Goal: Transaction & Acquisition: Purchase product/service

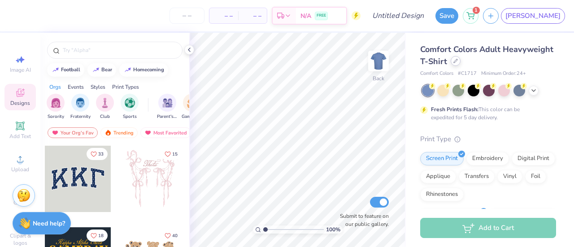
click at [460, 65] on div at bounding box center [455, 61] width 10 height 10
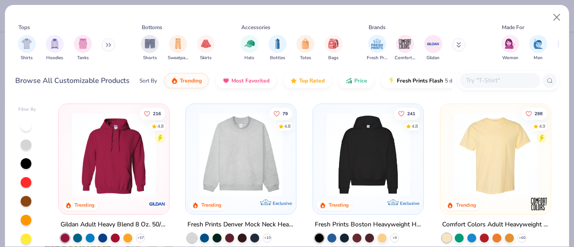
click at [252, 149] on img at bounding box center [240, 154] width 92 height 83
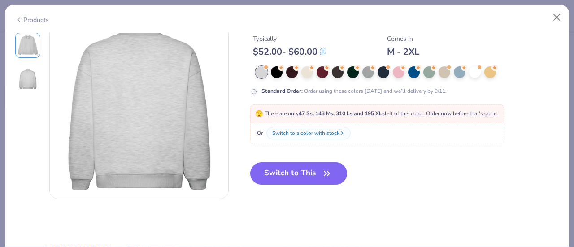
scroll to position [213, 0]
click at [401, 73] on div at bounding box center [399, 72] width 12 height 12
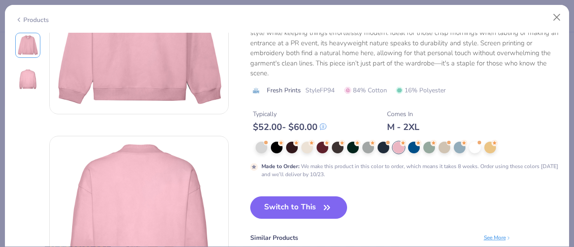
scroll to position [101, 0]
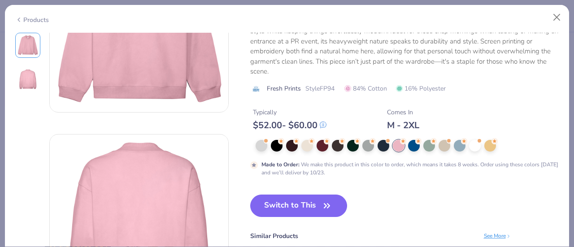
click at [301, 210] on button "Switch to This" at bounding box center [298, 205] width 97 height 22
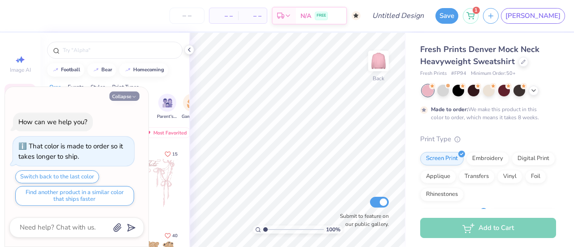
click at [134, 96] on icon "button" at bounding box center [133, 96] width 5 height 5
type textarea "x"
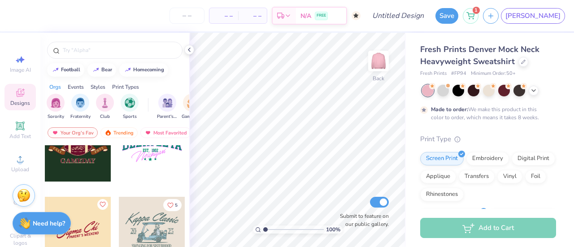
scroll to position [2947, 0]
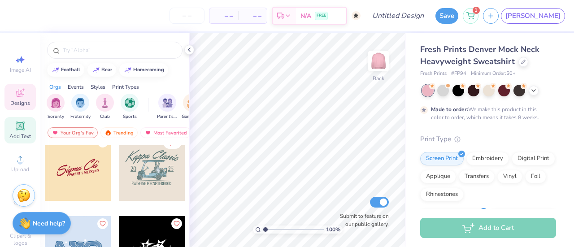
click at [17, 129] on icon at bounding box center [20, 125] width 7 height 7
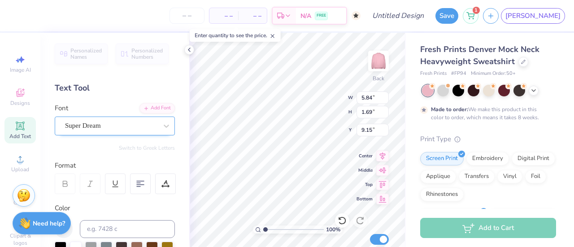
click at [130, 124] on div "Super Dream" at bounding box center [111, 126] width 94 height 14
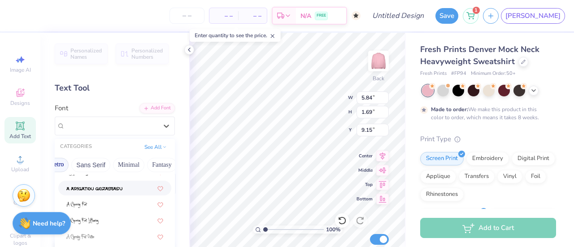
scroll to position [0, 267]
click at [122, 164] on button "Techno" at bounding box center [126, 165] width 28 height 14
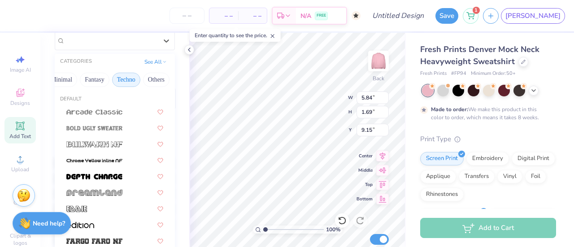
scroll to position [86, 0]
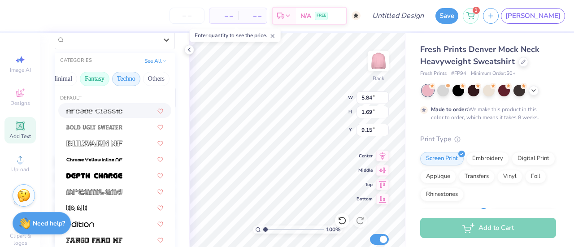
click at [97, 72] on button "Fantasy" at bounding box center [95, 79] width 30 height 14
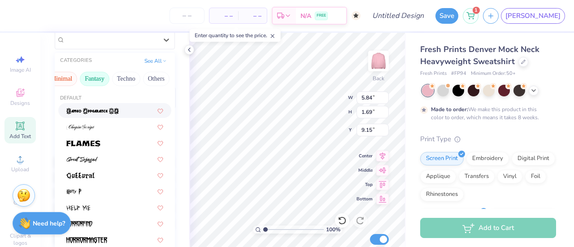
click at [63, 79] on button "Minimal" at bounding box center [61, 79] width 31 height 14
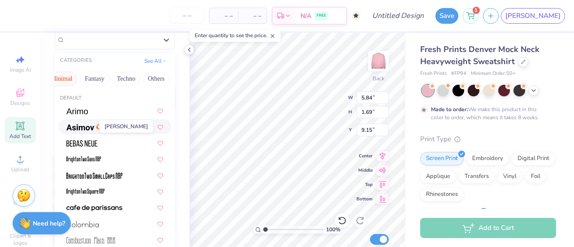
click at [87, 128] on img at bounding box center [80, 127] width 28 height 6
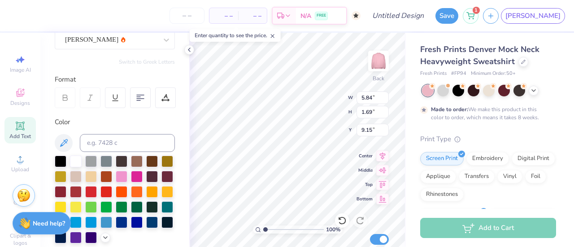
type input "5.78"
type input "1.72"
type input "9.14"
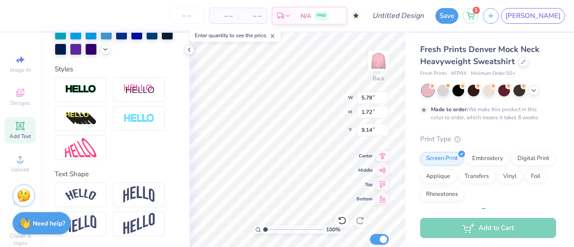
scroll to position [289, 0]
type textarea "APHI"
click at [140, 190] on img at bounding box center [138, 194] width 31 height 17
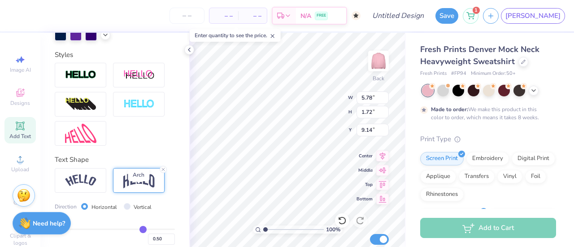
click at [132, 189] on img at bounding box center [138, 180] width 31 height 17
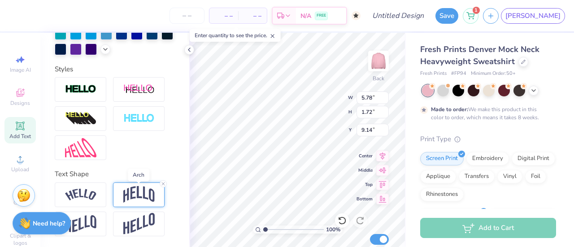
click at [132, 195] on img at bounding box center [138, 194] width 31 height 17
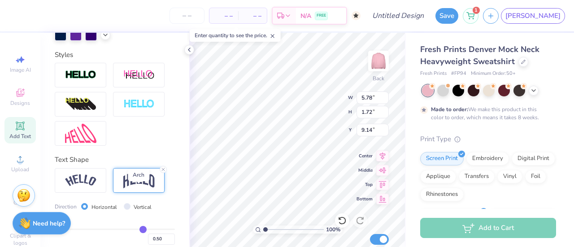
click at [134, 189] on img at bounding box center [138, 180] width 31 height 17
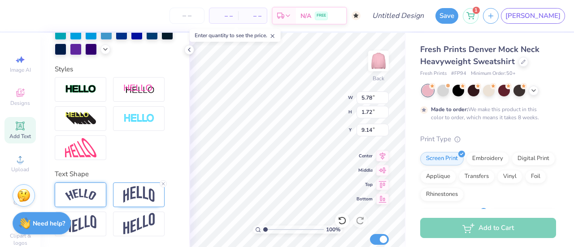
click at [87, 197] on img at bounding box center [80, 195] width 31 height 12
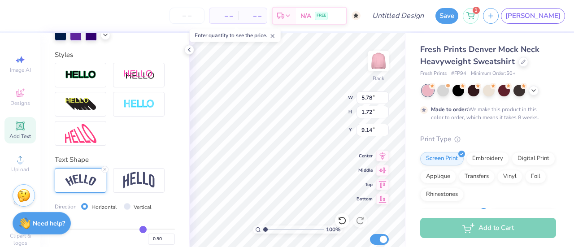
click at [135, 181] on div "Text Shape Direction Horizontal Vertical Bend 0.50" at bounding box center [115, 214] width 120 height 119
click at [140, 189] on img at bounding box center [138, 180] width 31 height 17
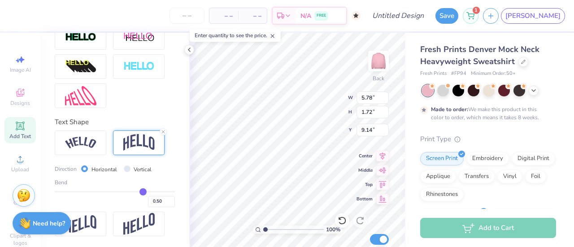
type input "0.56"
type input "0.57"
type input "0.58"
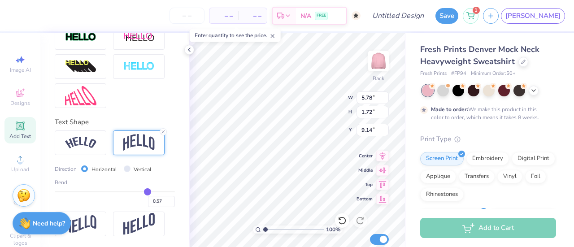
type input "0.58"
type input "0.6"
type input "0.60"
type input "0.62"
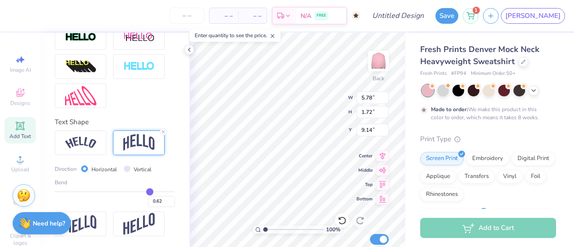
type input "0.63"
type input "0.65"
type input "0.66"
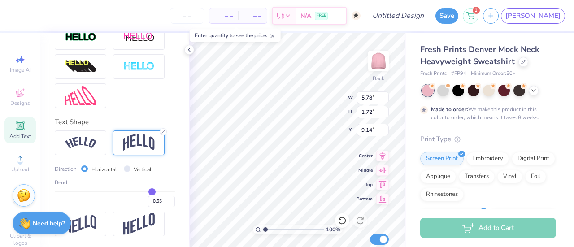
type input "0.66"
type input "0.67"
type input "0.68"
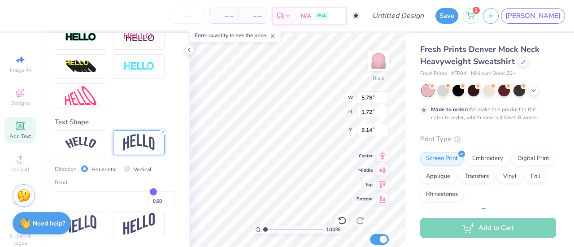
type input "0.69"
type input "0.68"
type input "0.62"
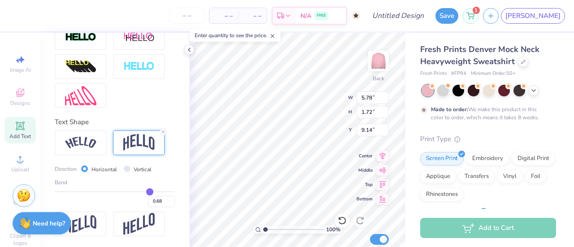
type input "0.62"
type input "0.51"
type input "0.46"
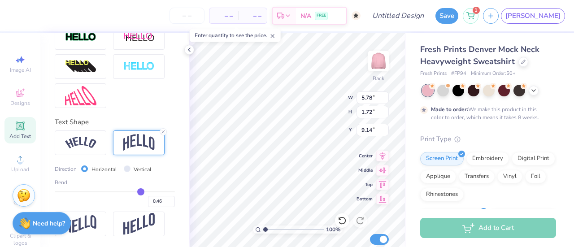
type input "0.41"
type input "0.36"
type input "0.32"
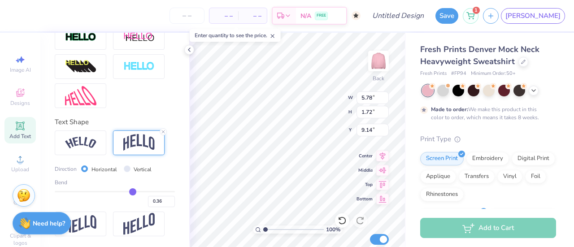
type input "0.32"
type input "0.3"
type input "0.30"
type input "0.26"
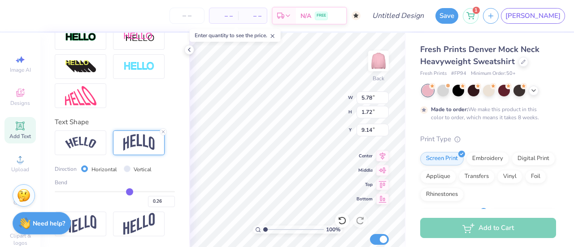
type input "0.23"
type input "0.22"
type input "0.18"
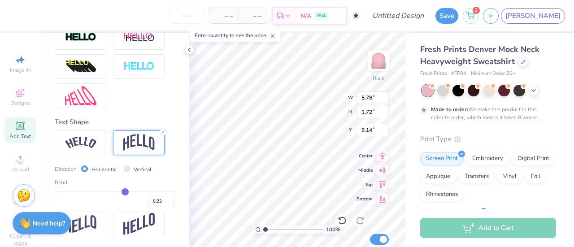
type input "0.18"
type input "0.15"
type input "0.13"
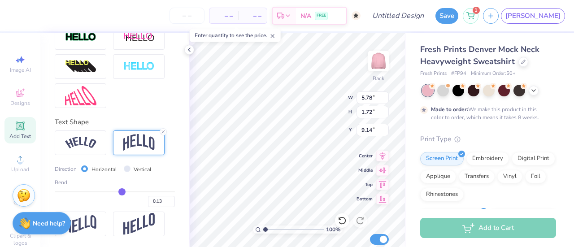
type input "0.1"
type input "0.10"
type input "0.09"
type input "0.08"
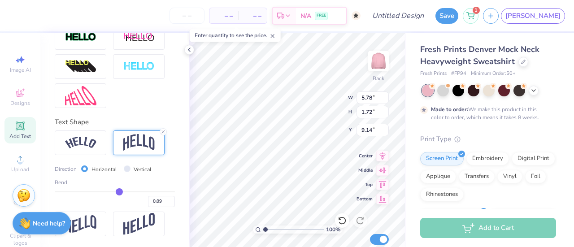
type input "0.08"
type input "0.05"
type input "0.04"
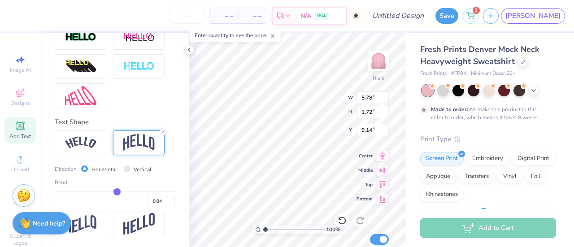
type input "0.01"
type input "-0.01"
type input "-0.03"
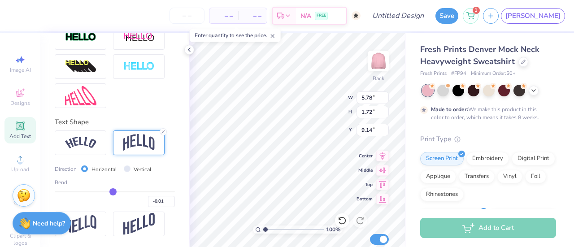
type input "-0.03"
type input "-0.04"
type input "-0.05"
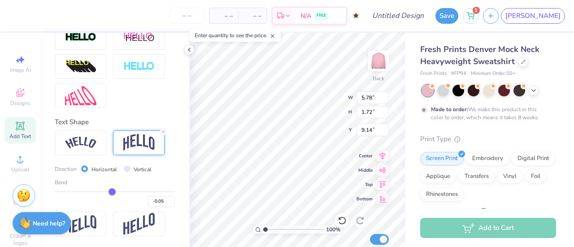
type input "-0.06"
type input "-0.08"
type input "-0.09"
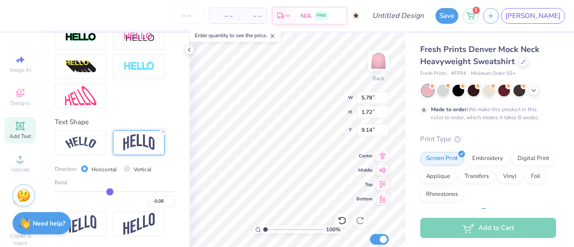
type input "-0.09"
type input "-0.12"
type input "-0.13"
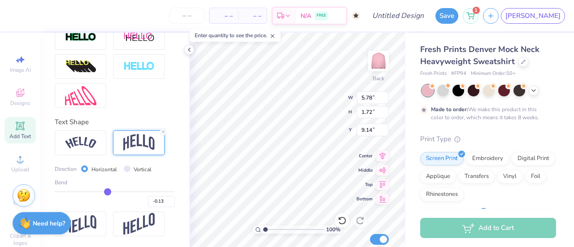
type input "-0.15"
type input "-0.17"
type input "-0.18"
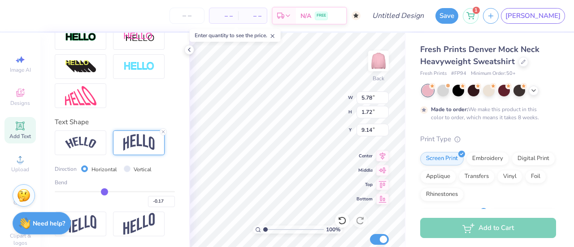
type input "-0.18"
type input "-0.19"
type input "-0.18"
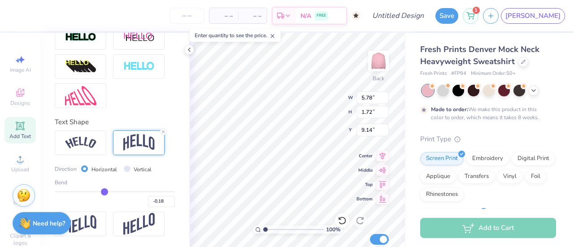
type input "-0.16"
type input "-0.14"
type input "-0.13"
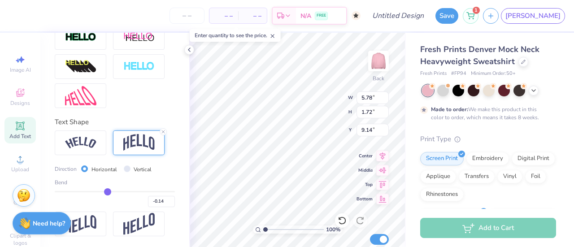
type input "-0.13"
type input "-0.12"
drag, startPoint x: 141, startPoint y: 193, endPoint x: 105, endPoint y: 194, distance: 35.9
click at [105, 192] on input "range" at bounding box center [115, 191] width 120 height 1
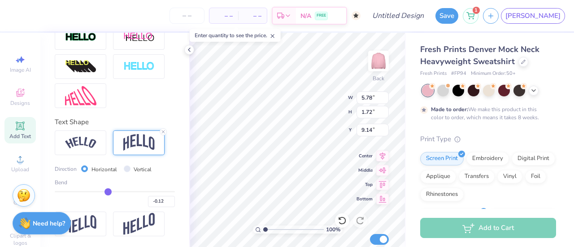
type input "-0.07"
type input "-0.06"
type input "-0.05"
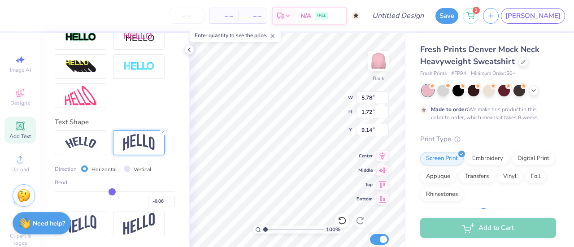
type input "-0.05"
type input "-0.04"
type input "-0.03"
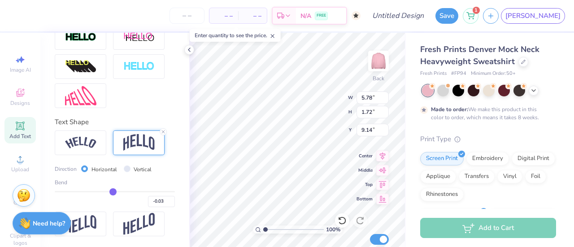
type input "-0.02"
type input "-0.01"
type input "0"
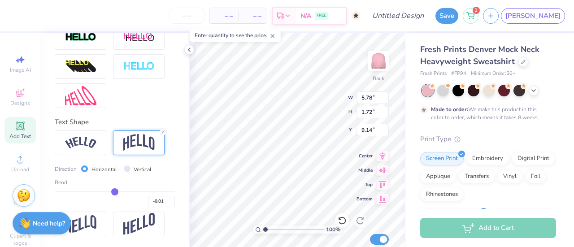
type input "0.00"
type input "0.01"
type input "0.02"
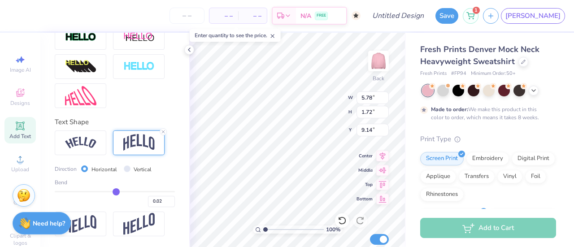
type input "0.03"
type input "0.04"
type input "0.05"
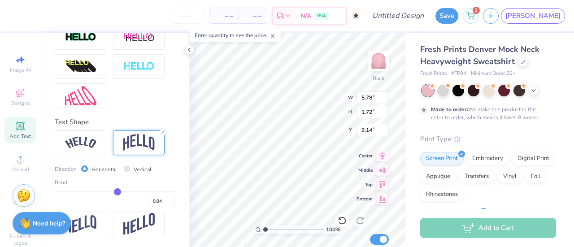
type input "0.05"
type input "0.06"
type input "0.08"
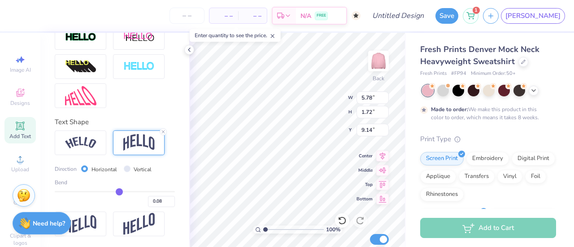
type input "0.09"
type input "0.1"
type input "0.10"
type input "0.12"
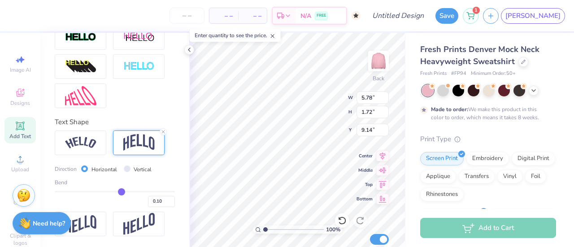
type input "0.12"
type input "0.13"
type input "0.14"
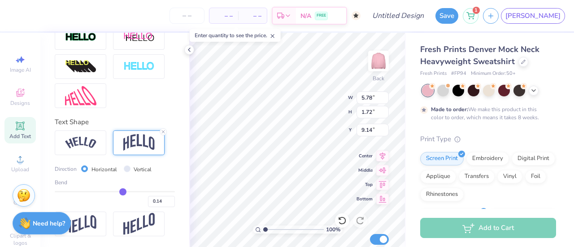
type input "0.17"
type input "0.18"
type input "0.19"
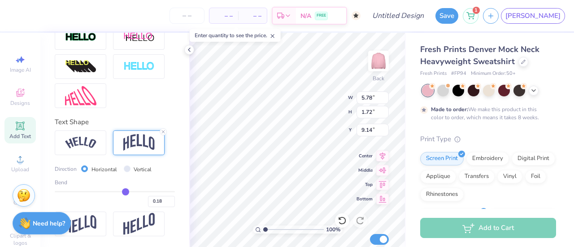
type input "0.19"
type input "0.21"
type input "0.22"
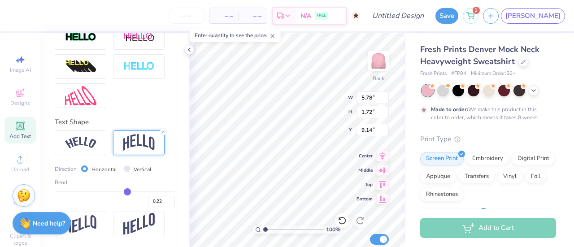
type input "0.25"
type input "0.26"
type input "0.27"
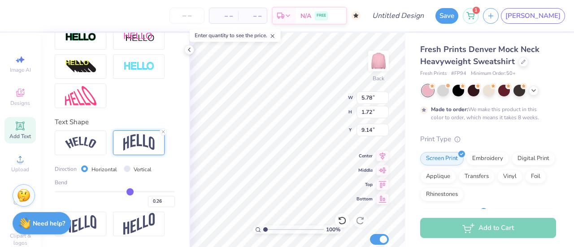
type input "0.27"
type input "0.3"
type input "0.30"
type input "0.31"
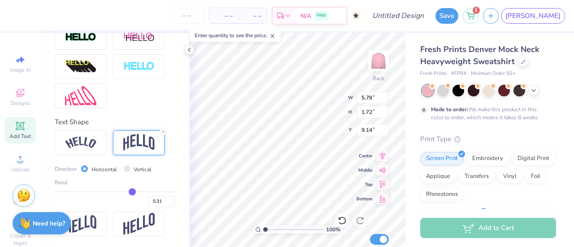
type input "0.33"
type input "0.34"
type input "0.35"
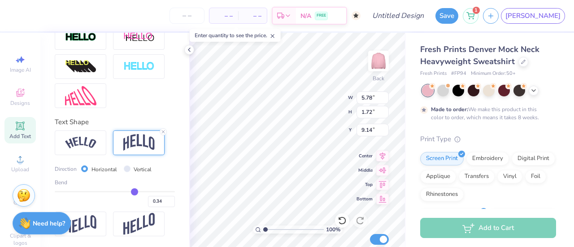
type input "0.35"
drag, startPoint x: 107, startPoint y: 191, endPoint x: 130, endPoint y: 191, distance: 22.9
click at [130, 191] on input "range" at bounding box center [115, 191] width 120 height 1
click at [129, 198] on div "0.35" at bounding box center [115, 199] width 120 height 16
type input "0.37"
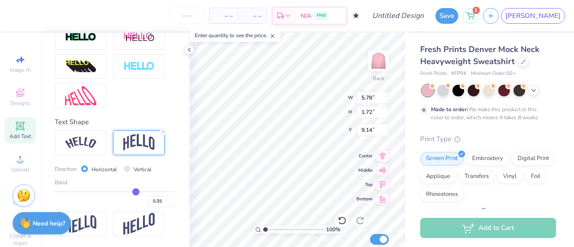
type input "0.37"
type input "0.35"
type input "0.26"
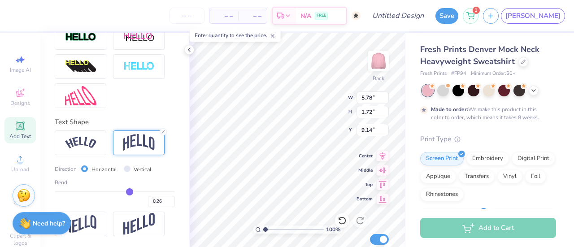
type input "0.23"
type input "0.19"
type input "0.18"
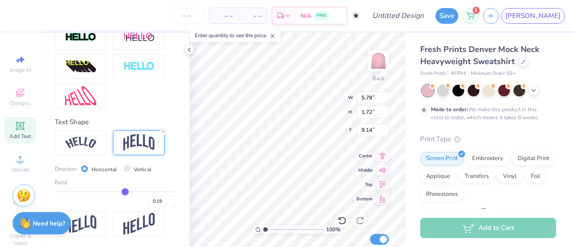
type input "0.18"
type input "0.17"
type input "0.16"
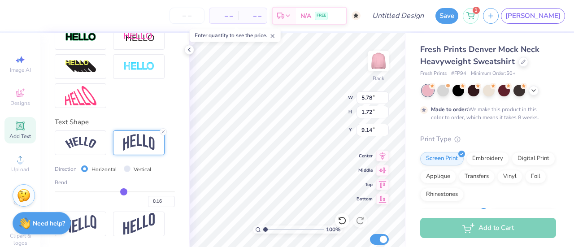
type input "0.15"
type input "0.14"
type input "0.13"
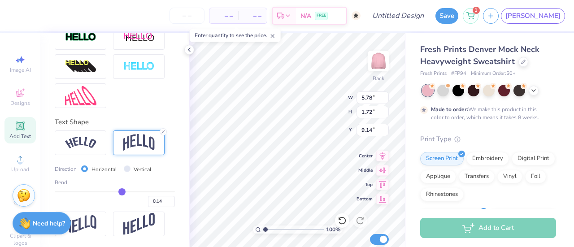
type input "0.13"
type input "0.12"
drag, startPoint x: 131, startPoint y: 195, endPoint x: 117, endPoint y: 192, distance: 13.8
type input "0.12"
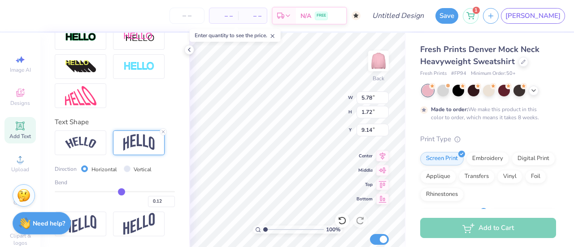
click at [117, 192] on input "range" at bounding box center [115, 191] width 120 height 1
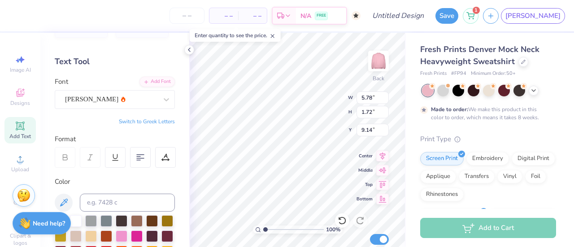
scroll to position [0, 0]
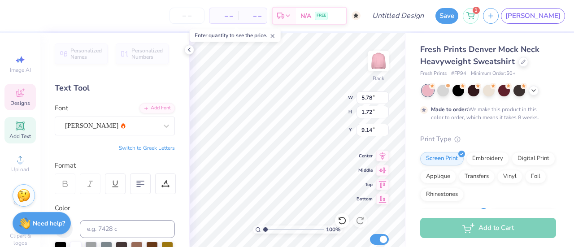
click at [16, 92] on icon at bounding box center [20, 93] width 8 height 8
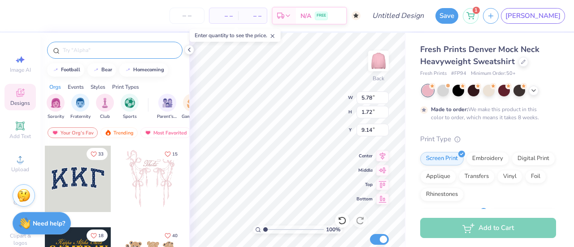
type input "5.41"
type input "1.97"
type input "9.01"
click at [109, 47] on input "text" at bounding box center [119, 50] width 115 height 9
type input "aphi"
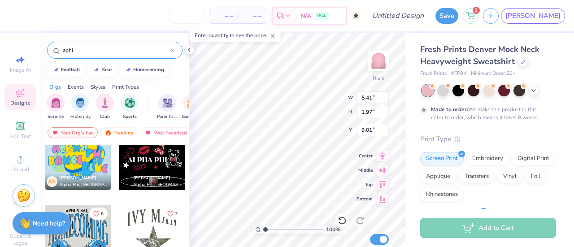
scroll to position [7, 2]
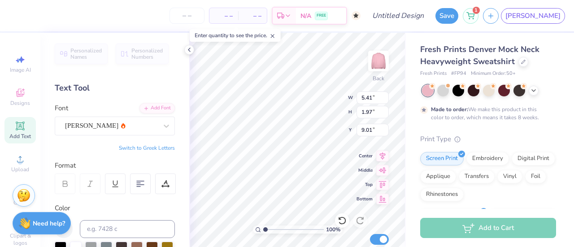
type input "9.52"
type input "3.47"
click at [108, 120] on div at bounding box center [111, 126] width 92 height 12
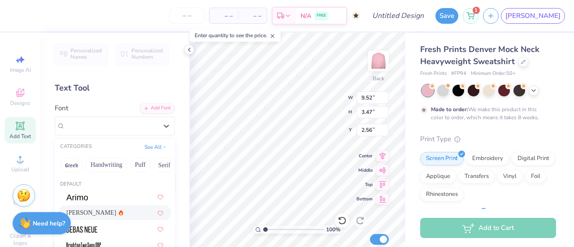
click at [104, 215] on div "[PERSON_NAME]" at bounding box center [114, 212] width 97 height 9
click at [116, 134] on div "[PERSON_NAME]" at bounding box center [115, 125] width 120 height 19
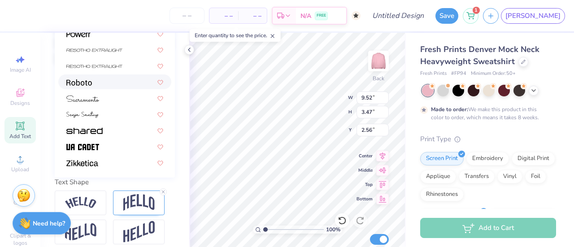
scroll to position [257, 0]
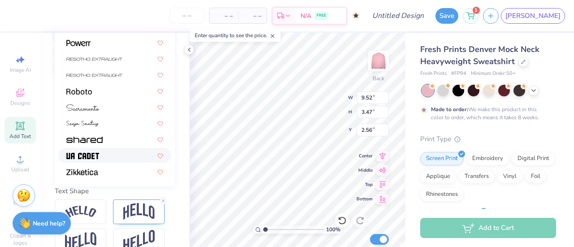
click at [98, 151] on span at bounding box center [82, 155] width 33 height 9
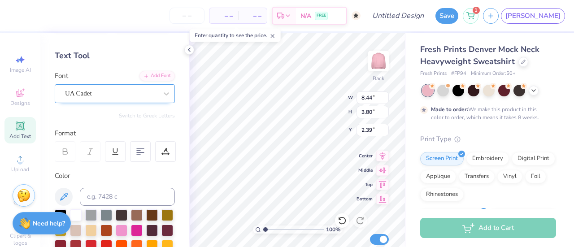
scroll to position [32, 0]
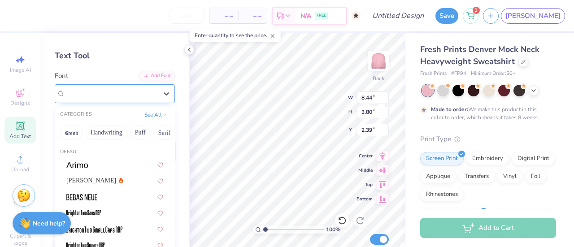
click at [122, 89] on div "UA Cadet" at bounding box center [111, 93] width 94 height 14
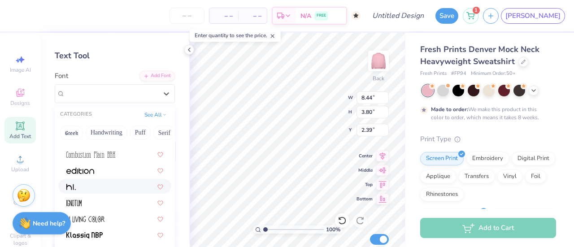
scroll to position [171, 0]
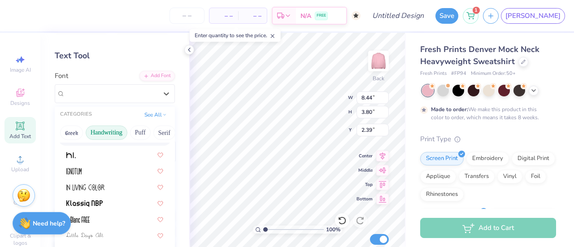
click at [106, 130] on button "Handwriting" at bounding box center [107, 132] width 42 height 14
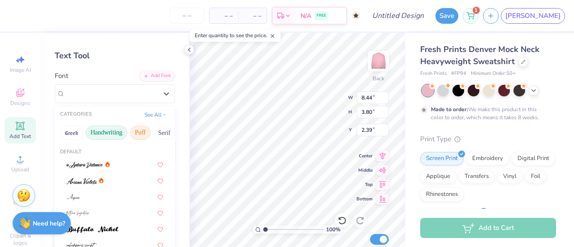
click at [146, 132] on button "Puff" at bounding box center [140, 132] width 21 height 14
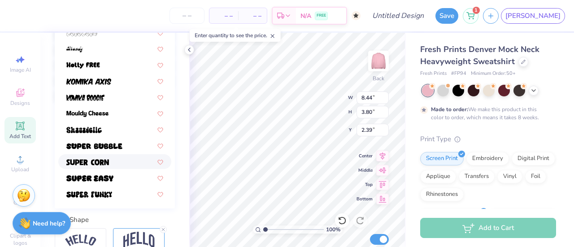
scroll to position [242, 0]
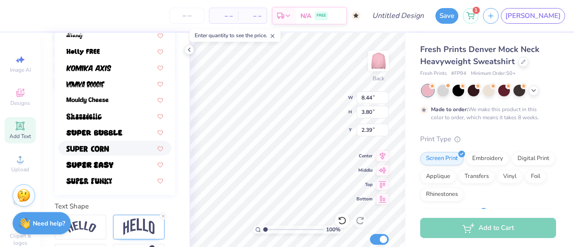
click at [108, 146] on img at bounding box center [87, 149] width 43 height 6
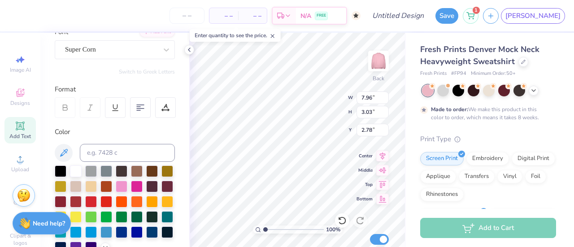
scroll to position [73, 0]
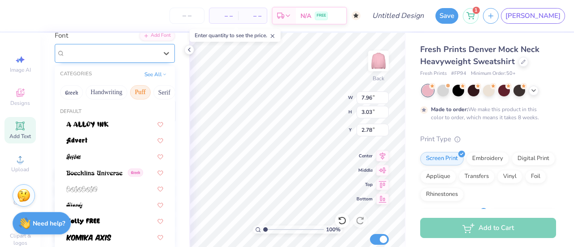
click at [104, 55] on div "Super Corn" at bounding box center [111, 53] width 94 height 14
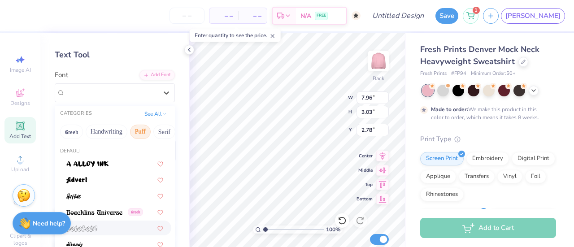
scroll to position [0, 0]
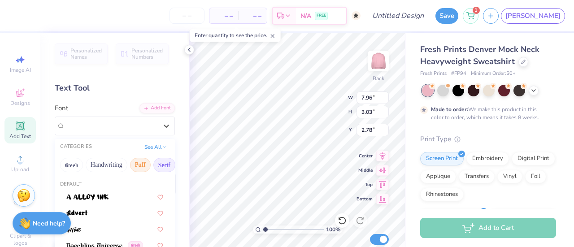
click at [163, 161] on button "Serif" at bounding box center [164, 165] width 22 height 14
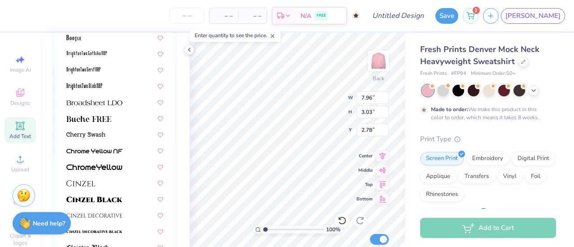
scroll to position [202, 0]
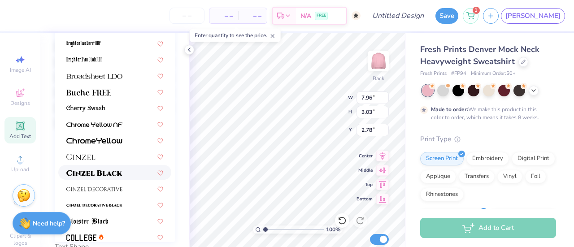
click at [108, 174] on img at bounding box center [94, 173] width 56 height 6
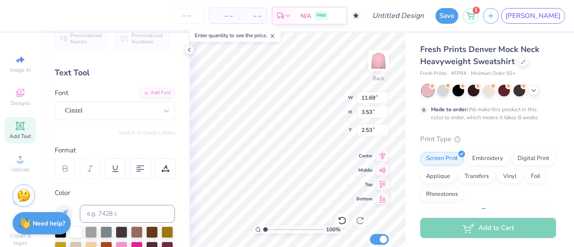
scroll to position [0, 0]
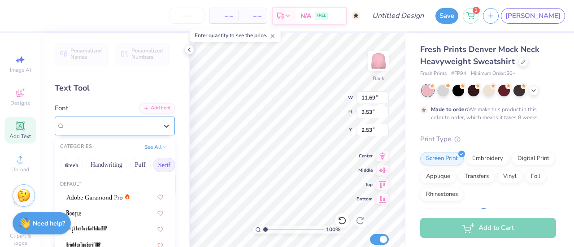
click at [138, 122] on div "Cinzel" at bounding box center [111, 126] width 94 height 14
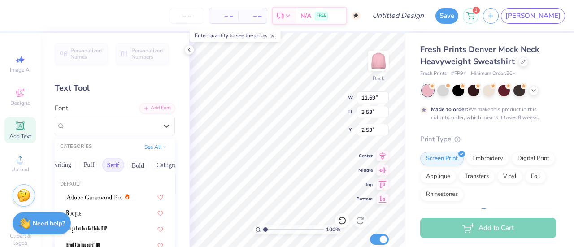
scroll to position [0, 56]
click at [133, 170] on button "Bold" at bounding box center [133, 165] width 22 height 14
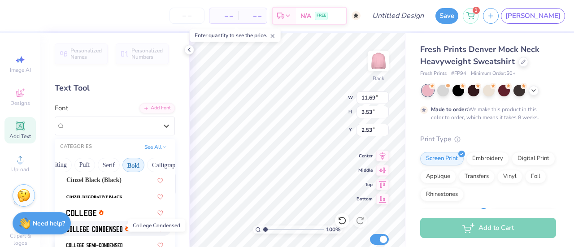
scroll to position [68, 0]
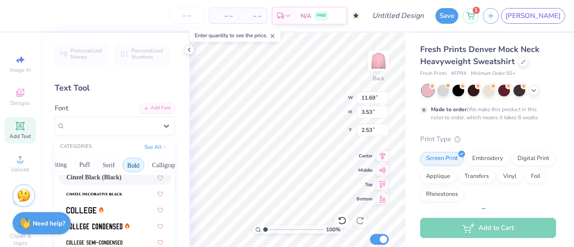
click at [99, 181] on span "Cinzel Black (Black)" at bounding box center [93, 177] width 55 height 9
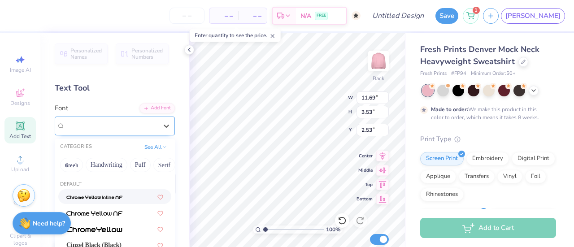
click at [122, 128] on div "Cinzel" at bounding box center [111, 126] width 94 height 14
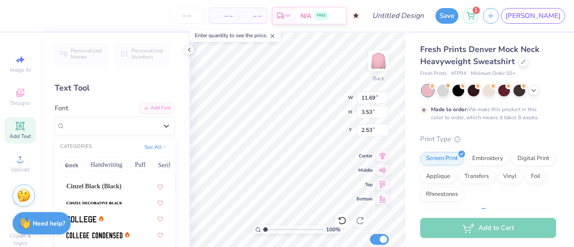
scroll to position [59, 0]
click at [111, 234] on img at bounding box center [94, 235] width 56 height 6
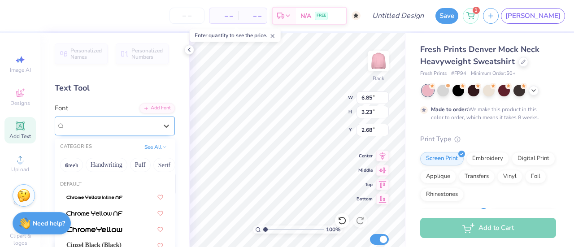
click at [127, 121] on div "College Condensed" at bounding box center [111, 126] width 94 height 14
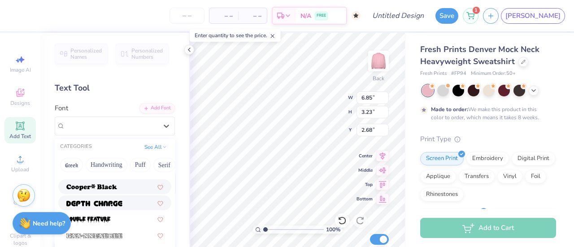
scroll to position [169, 0]
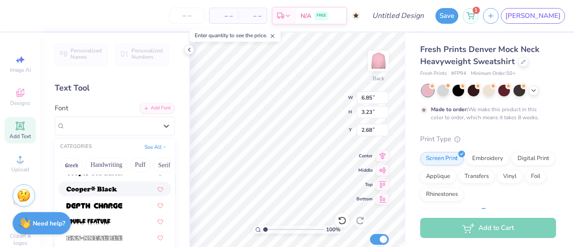
click at [102, 185] on span at bounding box center [91, 188] width 51 height 9
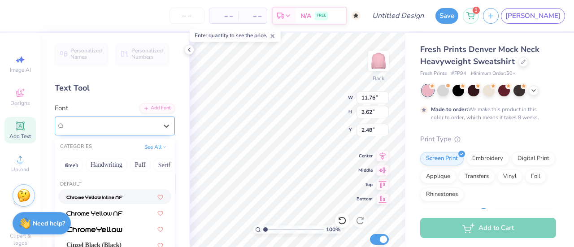
click at [139, 130] on div at bounding box center [111, 126] width 92 height 12
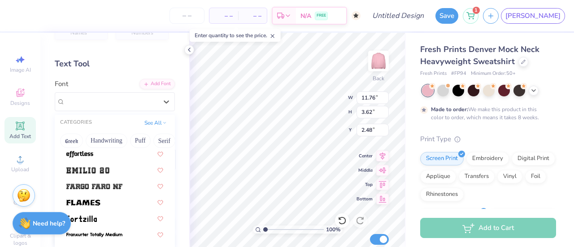
scroll to position [252, 0]
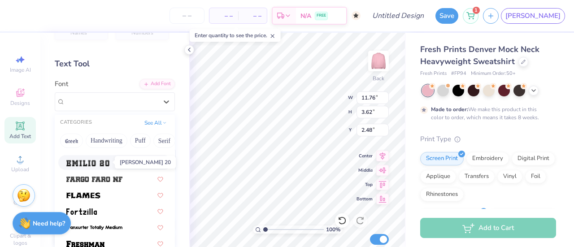
click at [107, 160] on img at bounding box center [87, 163] width 43 height 6
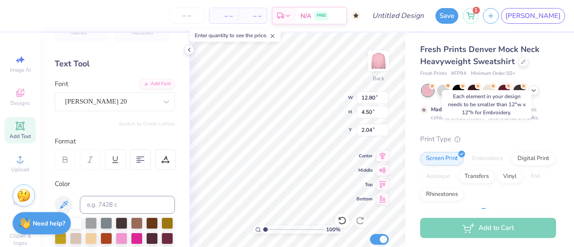
scroll to position [46, 0]
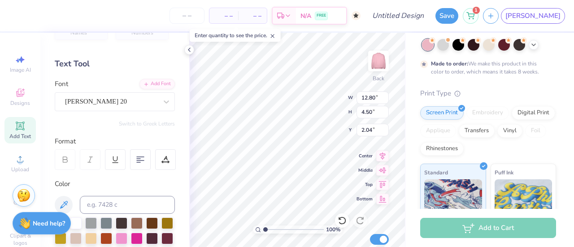
click at [526, 97] on div "Print Type" at bounding box center [488, 93] width 136 height 10
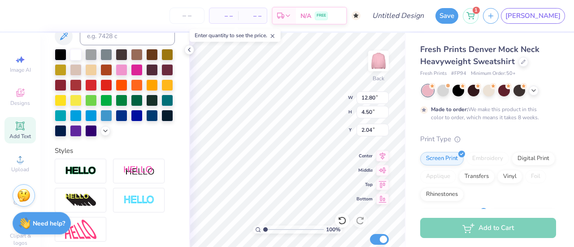
scroll to position [289, 0]
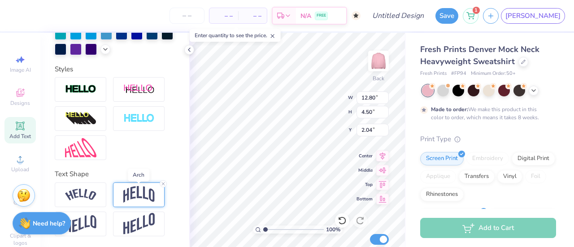
click at [141, 197] on img at bounding box center [138, 194] width 31 height 17
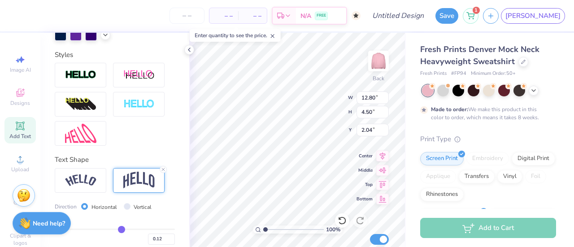
scroll to position [340, 0]
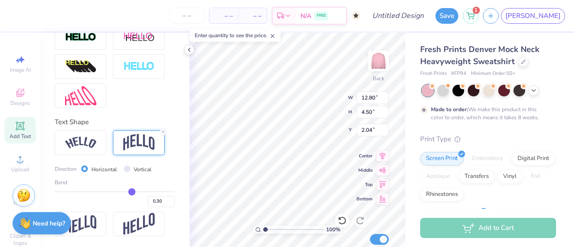
drag, startPoint x: 119, startPoint y: 193, endPoint x: 127, endPoint y: 193, distance: 8.5
click at [127, 192] on input "range" at bounding box center [115, 191] width 120 height 1
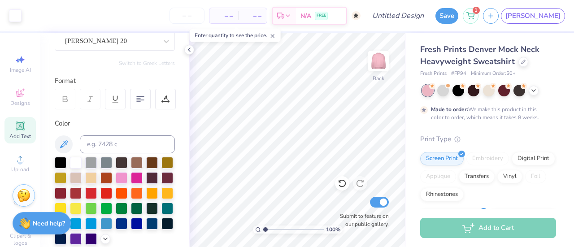
scroll to position [0, 0]
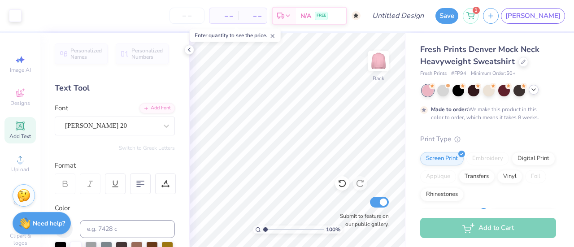
click at [535, 92] on icon at bounding box center [533, 89] width 7 height 7
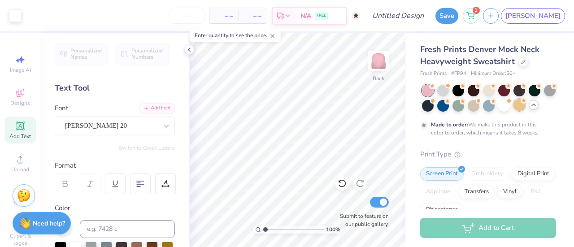
click at [525, 109] on div at bounding box center [519, 105] width 12 height 12
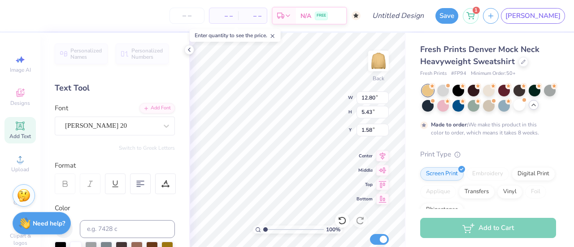
scroll to position [7, 1]
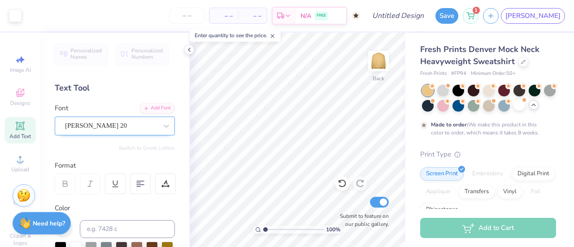
click at [121, 128] on div "[PERSON_NAME] 20" at bounding box center [111, 126] width 94 height 14
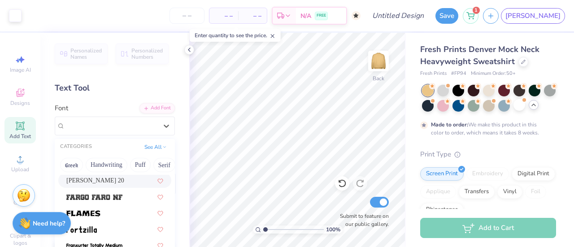
scroll to position [256, 0]
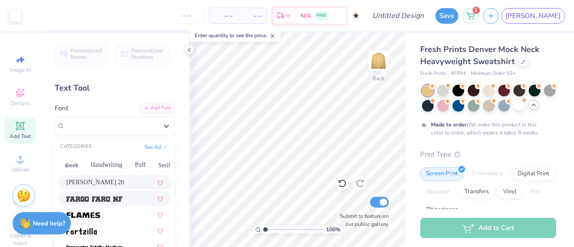
click at [113, 198] on img at bounding box center [94, 199] width 56 height 6
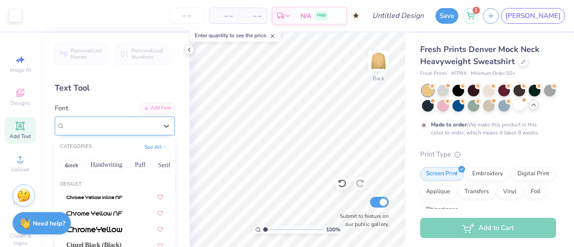
click at [107, 127] on div "Fargo Faro NF" at bounding box center [111, 126] width 94 height 14
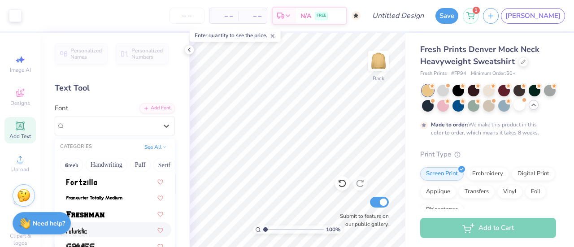
scroll to position [306, 0]
click at [103, 211] on img at bounding box center [85, 214] width 38 height 6
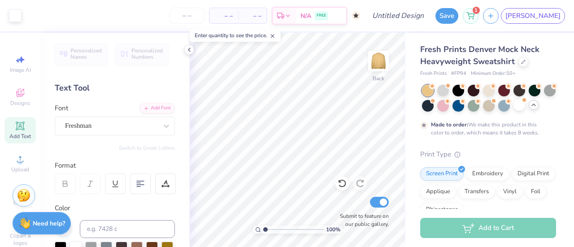
click at [459, 112] on div at bounding box center [489, 98] width 134 height 27
click at [449, 104] on div at bounding box center [443, 105] width 12 height 12
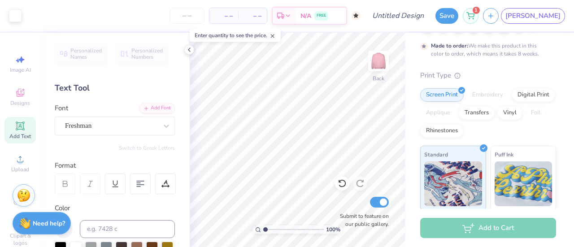
scroll to position [0, 0]
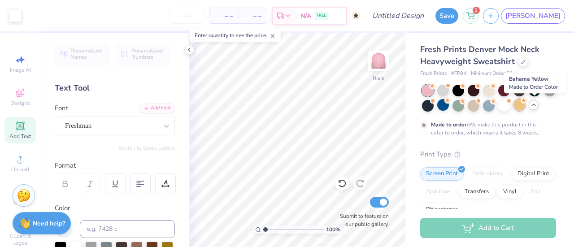
click at [525, 103] on div at bounding box center [519, 105] width 12 height 12
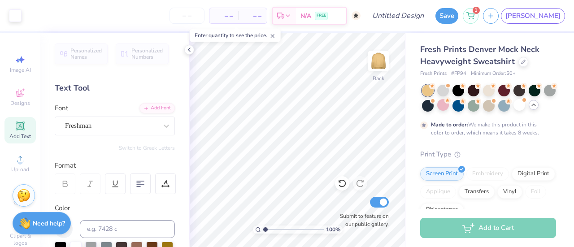
click at [412, 145] on div "Fresh Prints Denver Mock Neck Heavyweight Sweatshirt Fresh Prints # FP94 Minimu…" at bounding box center [489, 230] width 168 height 394
click at [415, 145] on div "Fresh Prints Denver Mock Neck Heavyweight Sweatshirt Fresh Prints # FP94 Minimu…" at bounding box center [489, 230] width 168 height 394
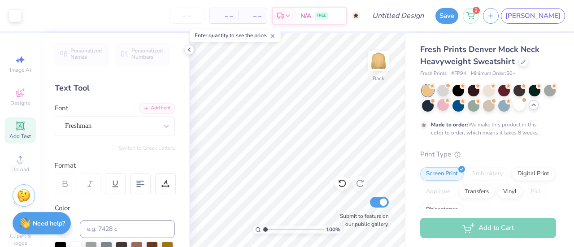
click at [420, 137] on div "Made to order: We make this product in this color to order, which means it take…" at bounding box center [480, 129] width 121 height 16
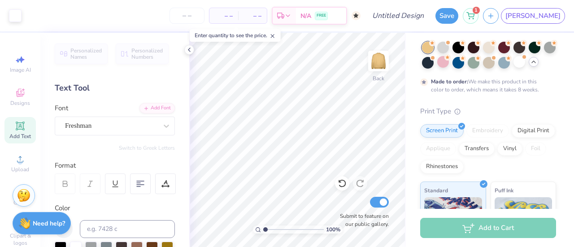
scroll to position [104, 0]
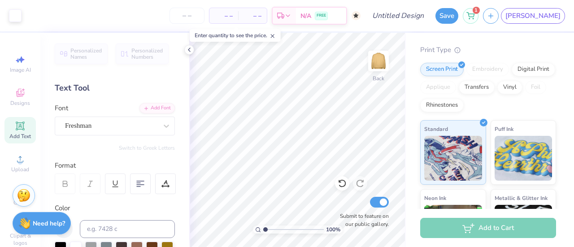
click at [480, 75] on div "Print Type Screen Print Embroidery Digital Print Applique Transfers Vinyl Foil …" at bounding box center [488, 184] width 136 height 278
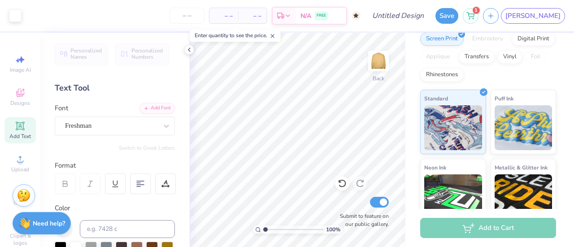
scroll to position [135, 0]
click at [427, 45] on div "Screen Print" at bounding box center [441, 38] width 43 height 13
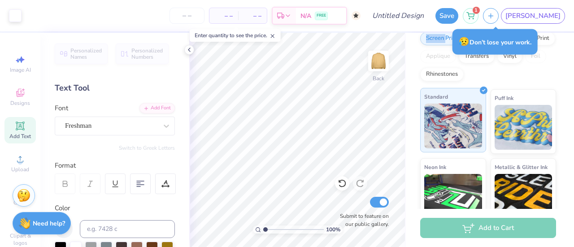
scroll to position [0, 0]
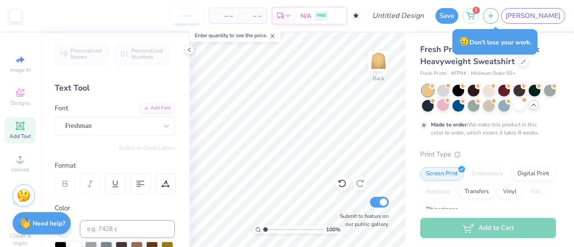
click at [204, 13] on input "number" at bounding box center [186, 16] width 35 height 16
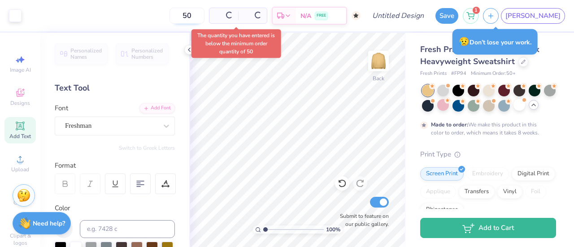
click at [204, 21] on input "50" at bounding box center [186, 16] width 35 height 16
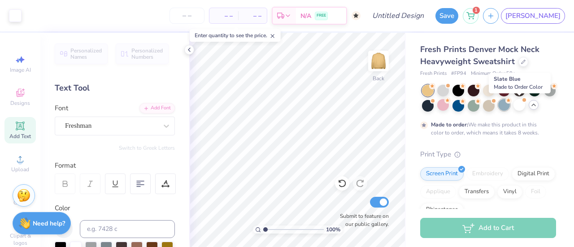
click at [509, 104] on div at bounding box center [504, 105] width 12 height 12
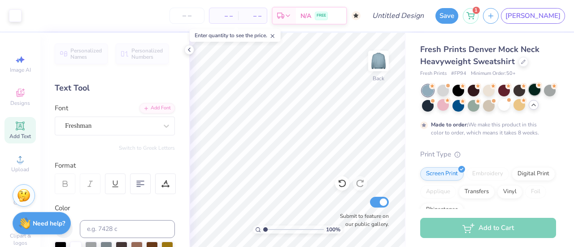
click at [532, 94] on div at bounding box center [534, 90] width 12 height 12
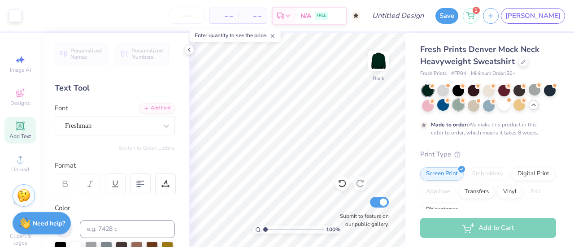
click at [464, 108] on div at bounding box center [458, 105] width 12 height 12
click at [464, 105] on div at bounding box center [458, 105] width 12 height 12
